Goal: Transaction & Acquisition: Download file/media

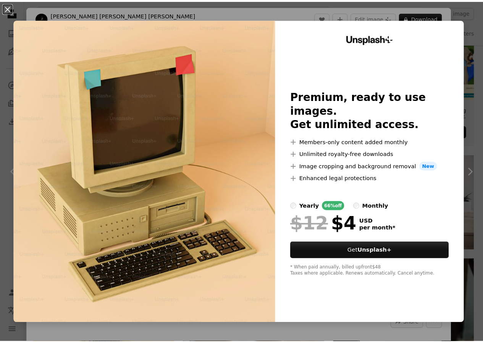
scroll to position [234, 0]
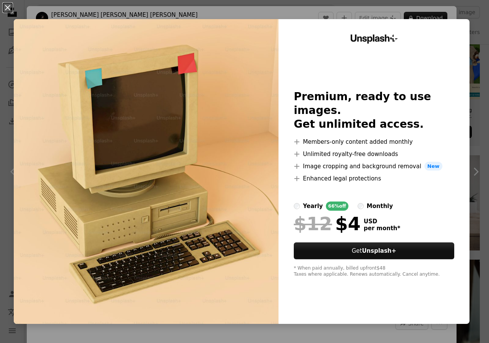
drag, startPoint x: 0, startPoint y: 50, endPoint x: 6, endPoint y: 5, distance: 45.1
click at [6, 5] on button "An X shape" at bounding box center [7, 7] width 9 height 9
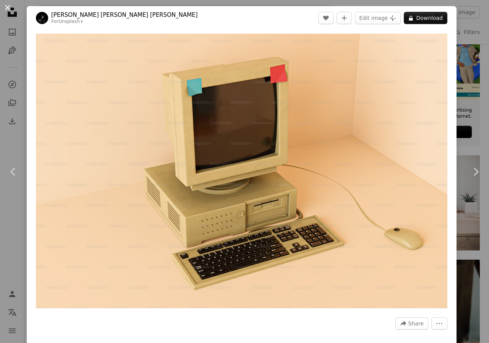
click at [4, 10] on button "An X shape" at bounding box center [7, 7] width 9 height 9
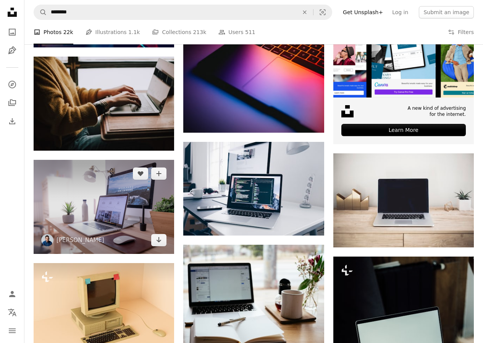
click at [86, 205] on img at bounding box center [104, 207] width 141 height 94
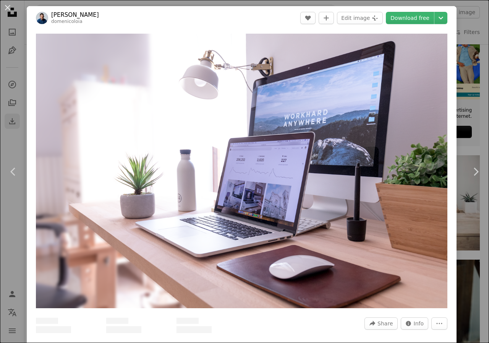
click at [9, 120] on div "An X shape Chevron left Chevron right [PERSON_NAME] A heart A plus sign Edit im…" at bounding box center [244, 171] width 489 height 343
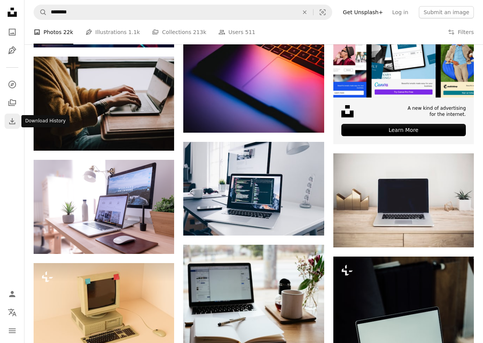
click at [11, 121] on icon "Download" at bounding box center [12, 121] width 9 height 9
click at [11, 121] on icon "Download History" at bounding box center [12, 121] width 6 height 6
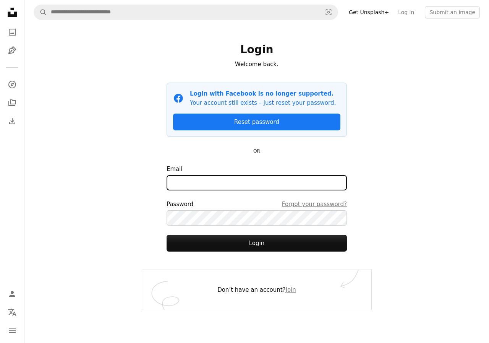
click at [217, 182] on input "Email" at bounding box center [257, 182] width 180 height 15
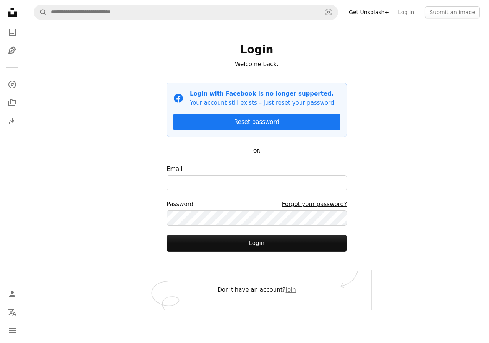
click at [322, 205] on link "Forgot your password?" at bounding box center [314, 204] width 65 height 9
click at [321, 203] on link "Forgot your password?" at bounding box center [314, 204] width 65 height 9
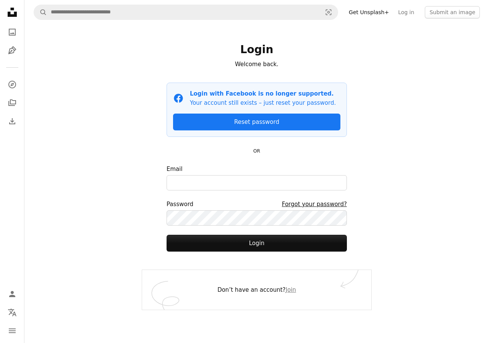
click at [321, 203] on link "Forgot your password?" at bounding box center [314, 204] width 65 height 9
